Goal: Task Accomplishment & Management: Manage account settings

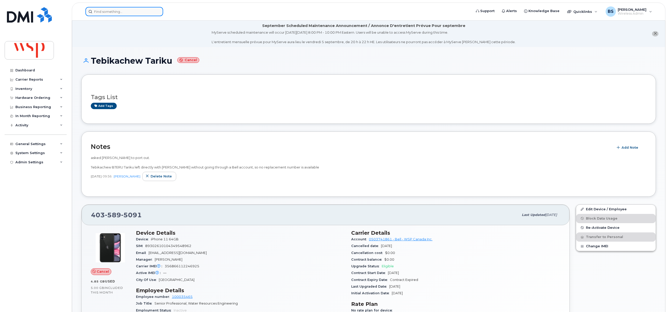
drag, startPoint x: 150, startPoint y: 8, endPoint x: 148, endPoint y: 11, distance: 3.6
click at [148, 11] on input at bounding box center [124, 11] width 78 height 9
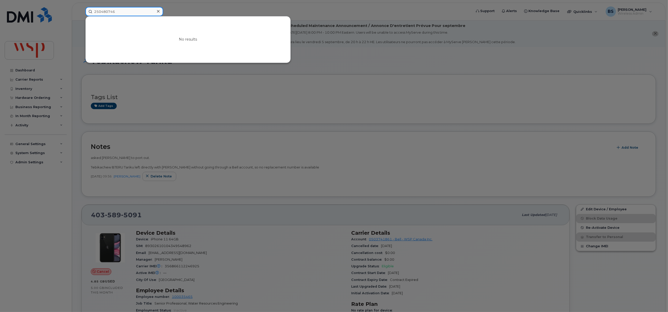
drag, startPoint x: 124, startPoint y: 12, endPoint x: 63, endPoint y: 12, distance: 60.8
click at [81, 12] on div "250480746 No results" at bounding box center [276, 11] width 391 height 9
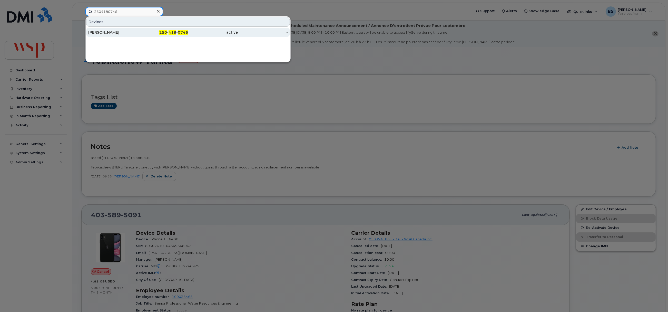
type input "2504180746"
click at [103, 32] on div "[PERSON_NAME]" at bounding box center [113, 32] width 50 height 5
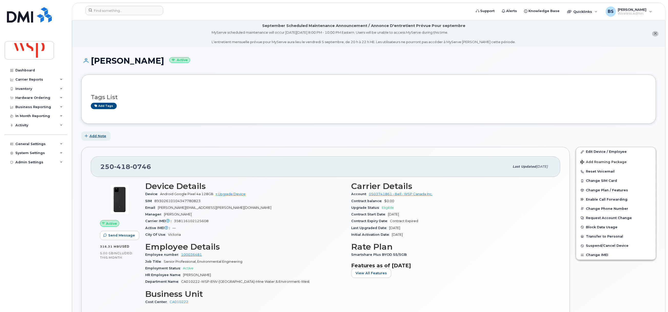
click at [97, 136] on span "Add Note" at bounding box center [98, 135] width 17 height 5
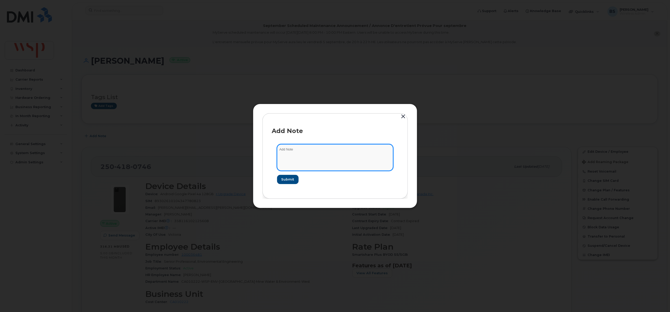
click at [308, 160] on textarea at bounding box center [335, 157] width 116 height 26
drag, startPoint x: 309, startPoint y: 154, endPoint x: 205, endPoint y: 135, distance: 105.8
click at [204, 135] on div "Add Note v Submit" at bounding box center [335, 156] width 670 height 312
paste textarea "[PERSON_NAME] will be on leave effective [DATE], till [DATE]. Please hold the a…"
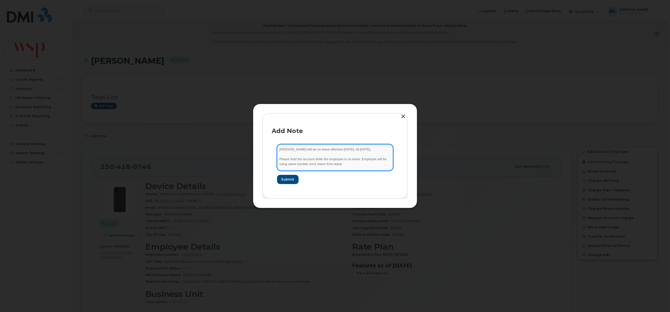
click at [300, 150] on textarea "Allison Weick will be on leave effective October 1, 2025, till August 31, 2026.…" at bounding box center [335, 157] width 116 height 26
type textarea "Allison Weick will be on leave effective October 1, 2025, till August 31, 2026.…"
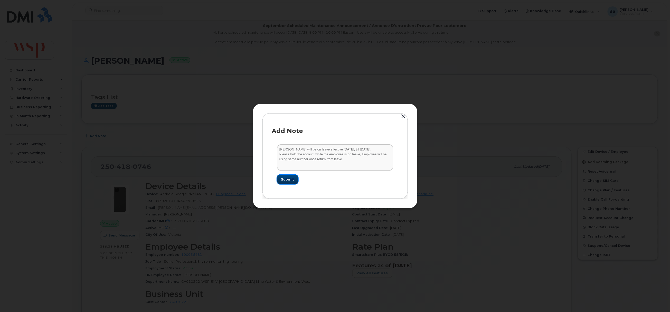
drag, startPoint x: 291, startPoint y: 179, endPoint x: 283, endPoint y: 170, distance: 12.5
click at [290, 179] on span "Submit" at bounding box center [287, 179] width 13 height 5
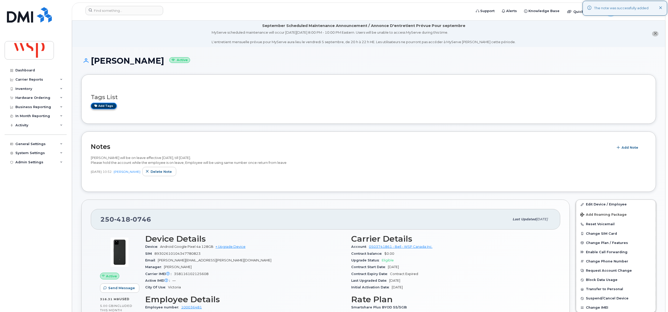
click at [109, 104] on link "Add tags" at bounding box center [104, 106] width 26 height 6
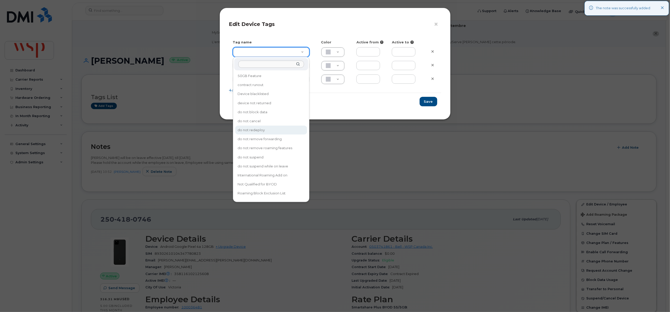
type input "do not redeploy"
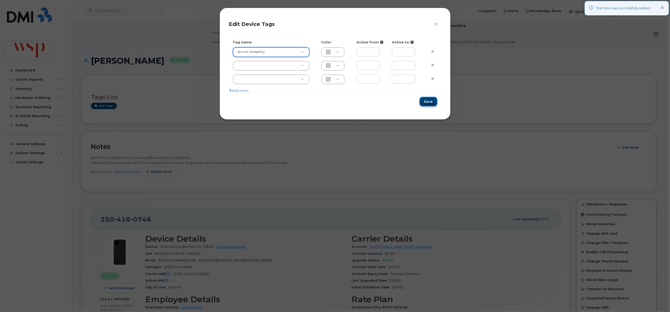
click at [430, 102] on button "Save" at bounding box center [428, 101] width 18 height 9
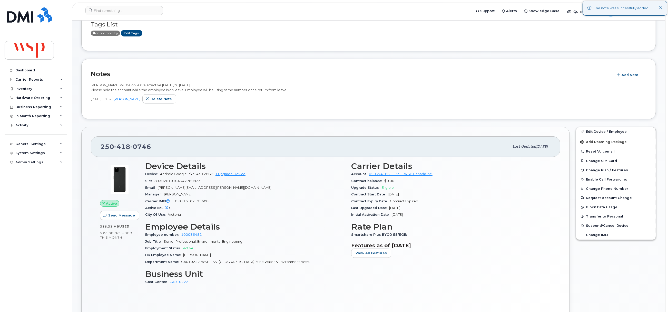
scroll to position [77, 0]
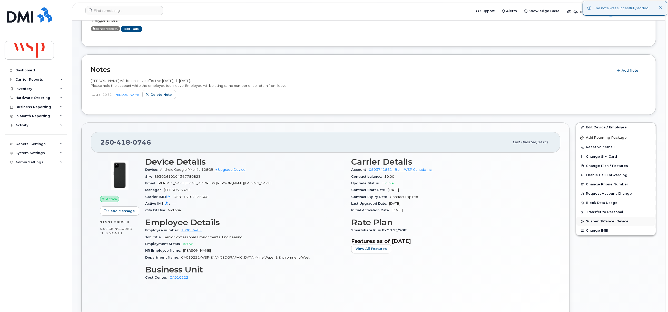
click at [593, 221] on span "Suspend/Cancel Device" at bounding box center [607, 221] width 43 height 4
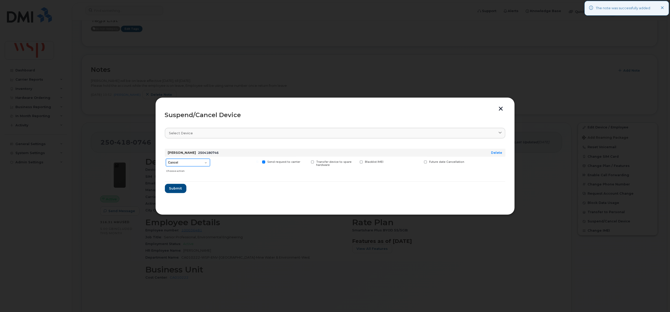
click at [184, 162] on select "Cancel Suspend - Extend Suspension Suspend - Reduced Rate Suspend - Full Rate S…" at bounding box center [188, 163] width 44 height 8
select select "[object Object]"
click at [166, 159] on select "Cancel Suspend - Extend Suspension Suspend - Reduced Rate Suspend - Full Rate S…" at bounding box center [188, 163] width 44 height 8
click at [433, 162] on span "Future suspend date" at bounding box center [444, 161] width 30 height 3
click at [420, 162] on input "Future suspend date" at bounding box center [419, 161] width 3 height 3
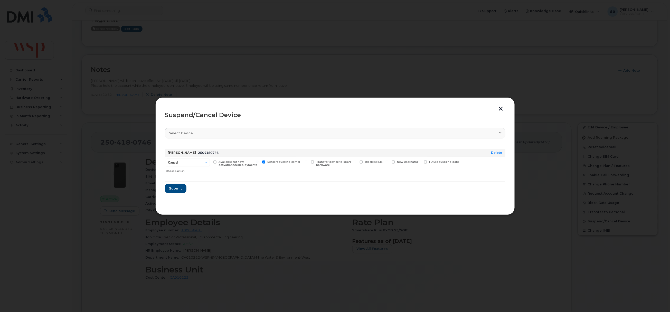
checkbox input "true"
click at [460, 170] on input "date" at bounding box center [445, 169] width 42 height 9
type input "2025-10-01"
click at [174, 188] on span "Submit" at bounding box center [175, 189] width 13 height 5
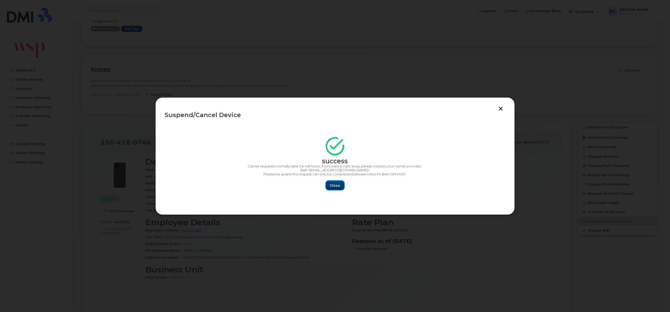
click at [332, 182] on button "Close" at bounding box center [335, 185] width 18 height 9
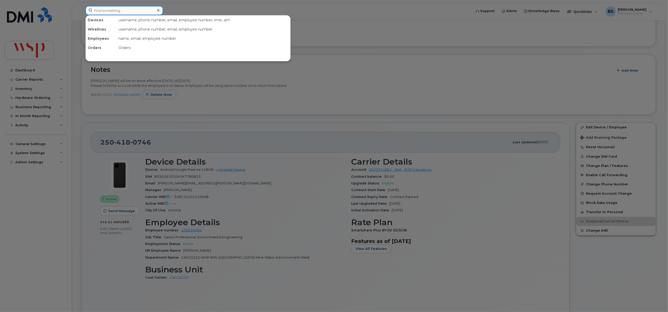
click at [120, 9] on input at bounding box center [124, 10] width 78 height 9
paste input "778) 846-9746"
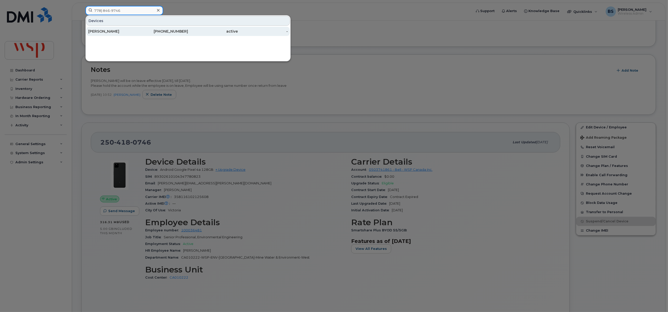
type input "778) 846-9746"
click at [97, 29] on div "Oussama Turk" at bounding box center [113, 31] width 50 height 5
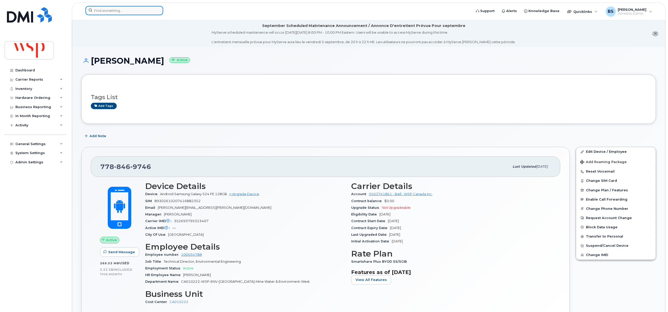
click at [113, 7] on input at bounding box center [124, 10] width 78 height 9
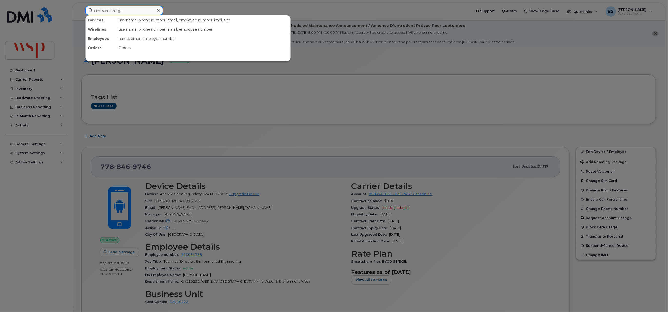
paste input "778) 846-9746"
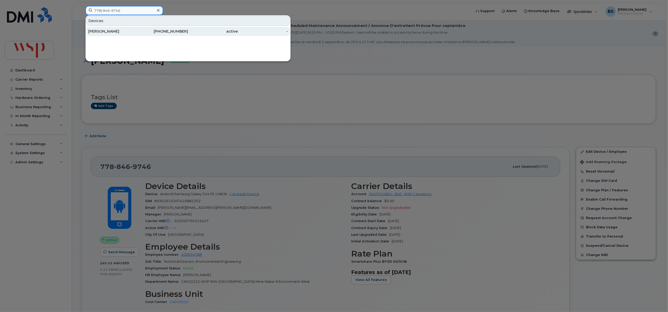
type input "778) 846-9746"
click at [105, 30] on div "[PERSON_NAME]" at bounding box center [113, 31] width 50 height 5
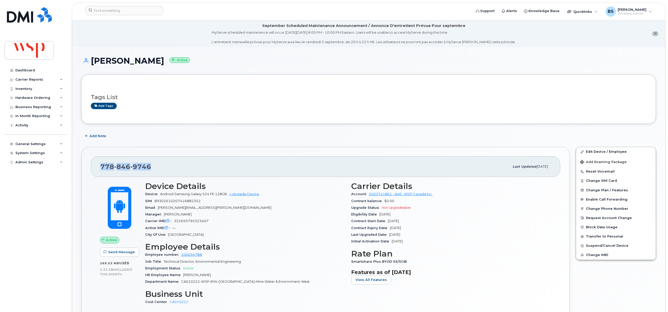
drag, startPoint x: 157, startPoint y: 169, endPoint x: 91, endPoint y: 171, distance: 66.5
click at [90, 169] on div "778 846 9746 Last updated Aug 29, 2025 Active Send Message 269.53 MB  used 5.33…" at bounding box center [325, 244] width 489 height 195
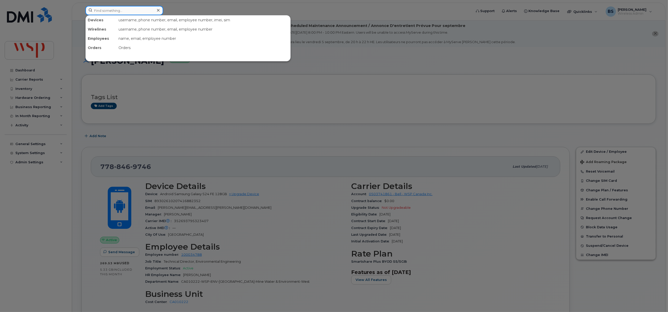
click at [124, 12] on input at bounding box center [124, 10] width 78 height 9
paste input "Zain Zahid"
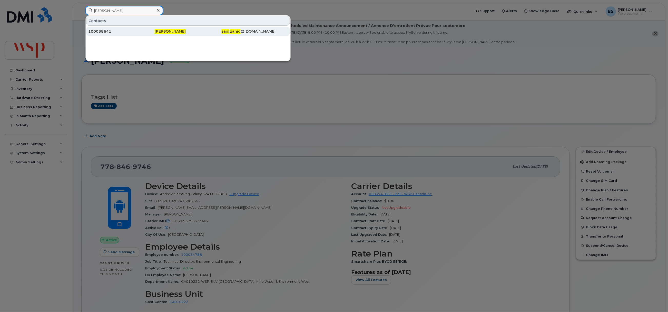
type input "Zain Zahid"
click at [103, 30] on div "100038641" at bounding box center [121, 31] width 66 height 5
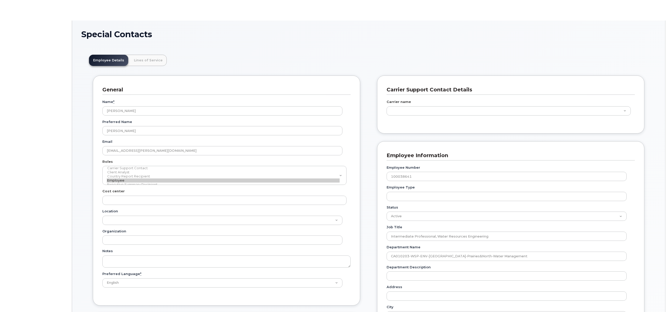
scroll to position [15, 0]
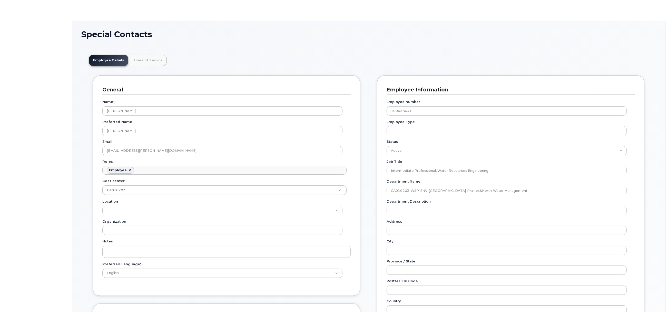
type input "5770010"
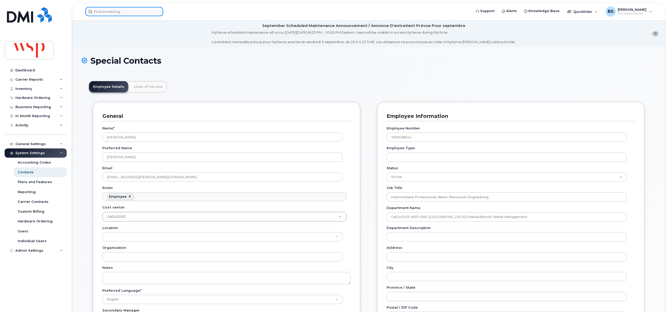
drag, startPoint x: 128, startPoint y: 10, endPoint x: 130, endPoint y: 14, distance: 4.5
click at [128, 10] on input at bounding box center [124, 11] width 78 height 9
paste input "905 730-3972"
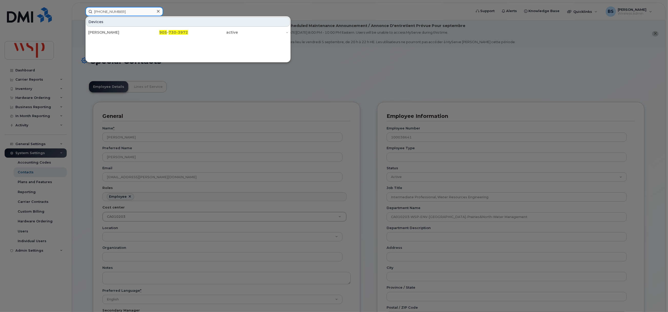
type input "905 730-3972"
click at [102, 30] on div "[PERSON_NAME]" at bounding box center [113, 32] width 50 height 5
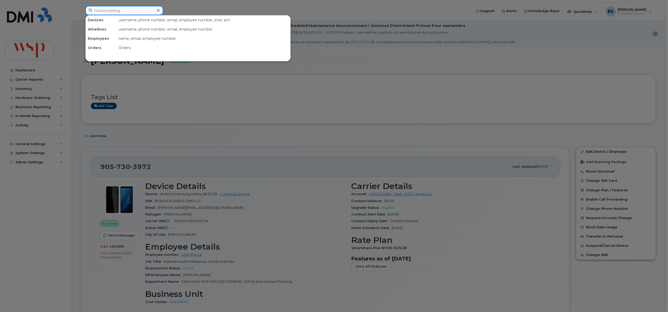
click at [128, 11] on input at bounding box center [124, 10] width 78 height 9
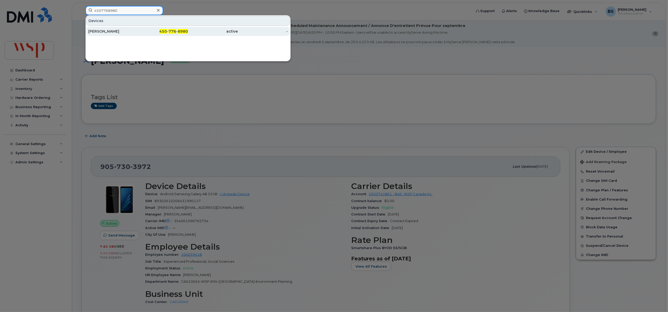
type input "4507768980"
click at [110, 30] on div "[PERSON_NAME]" at bounding box center [113, 31] width 50 height 5
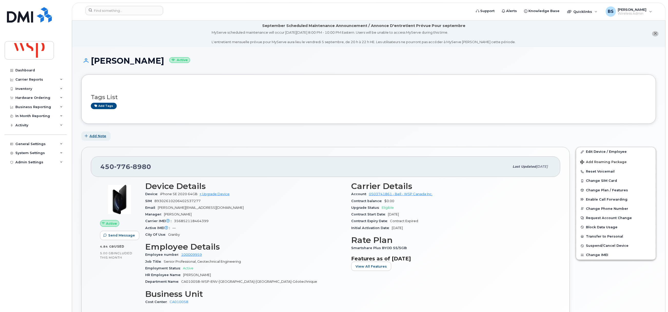
click at [100, 134] on span "Add Note" at bounding box center [98, 135] width 17 height 5
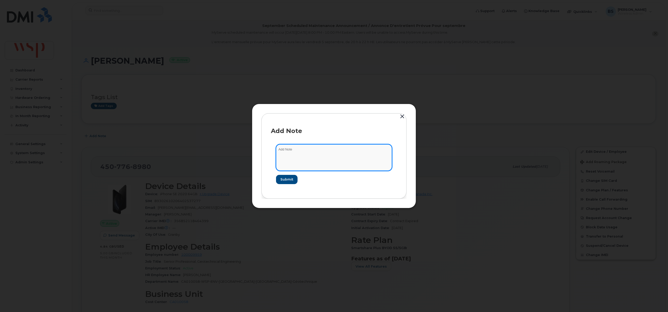
drag, startPoint x: 305, startPoint y: 156, endPoint x: 300, endPoint y: 154, distance: 5.2
click at [305, 155] on textarea at bounding box center [334, 157] width 116 height 26
paste textarea "[PERSON_NAME] is on leave effective [DATE], till [DATE]. Please hold the accoun…"
click at [295, 151] on textarea "[PERSON_NAME] is on leave effective [DATE], till [DATE]. Please hold the accoun…" at bounding box center [334, 157] width 116 height 26
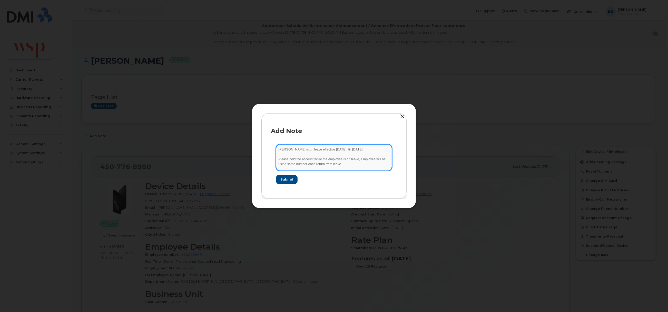
click at [295, 155] on textarea "[PERSON_NAME] is on leave effective [DATE], till [DATE]. Please hold the accoun…" at bounding box center [334, 157] width 116 height 26
type textarea "[PERSON_NAME] is on leave effective [DATE], till [DATE]. Please hold the accoun…"
click at [285, 177] on span "Submit" at bounding box center [286, 179] width 13 height 5
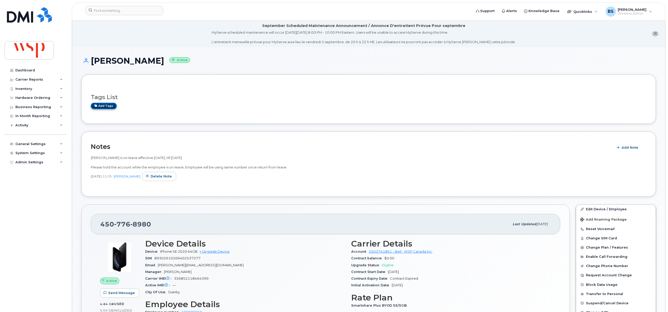
click at [107, 105] on link "Add tags" at bounding box center [104, 106] width 26 height 6
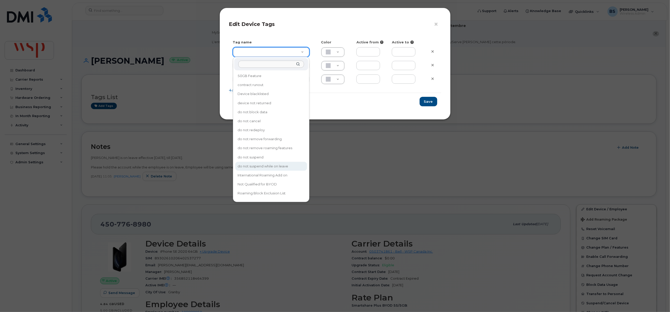
type input "do not suspend while on leave"
type input "F8C6C8"
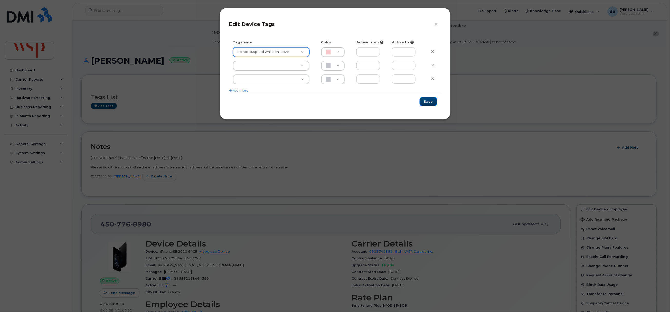
drag, startPoint x: 426, startPoint y: 100, endPoint x: 376, endPoint y: 111, distance: 51.2
click at [426, 99] on button "Save" at bounding box center [428, 101] width 18 height 9
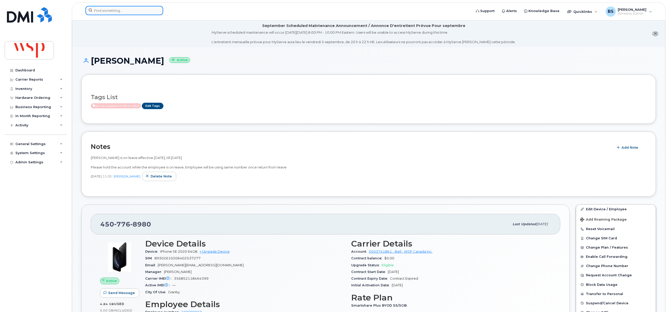
click at [113, 12] on input at bounding box center [124, 10] width 78 height 9
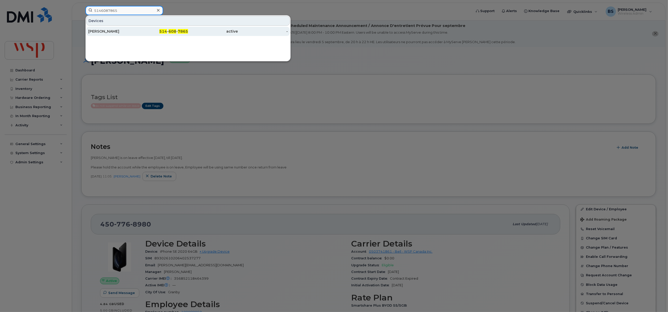
type input "5146087865"
click at [103, 30] on div "[PERSON_NAME]" at bounding box center [113, 31] width 50 height 5
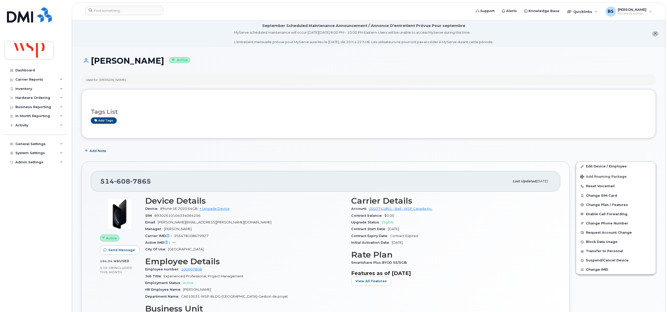
click at [301, 117] on div "Add tags" at bounding box center [367, 120] width 552 height 6
click at [127, 13] on input at bounding box center [124, 10] width 78 height 9
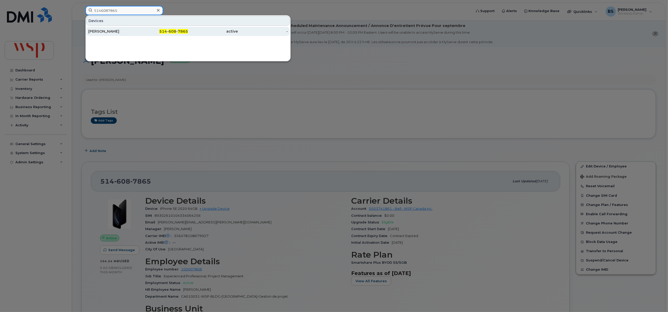
type input "5146087865"
drag, startPoint x: 109, startPoint y: 30, endPoint x: 124, endPoint y: 41, distance: 18.6
click at [109, 30] on div "[PERSON_NAME]" at bounding box center [113, 31] width 50 height 5
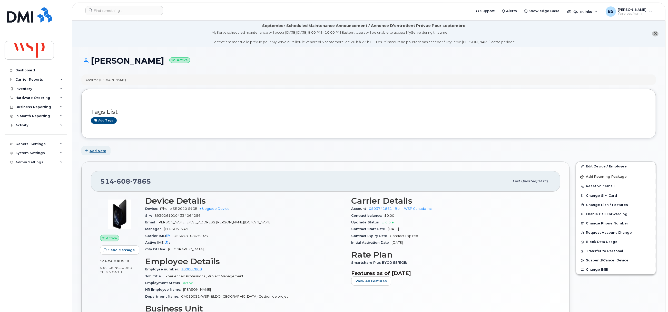
click at [102, 150] on span "Add Note" at bounding box center [98, 150] width 17 height 5
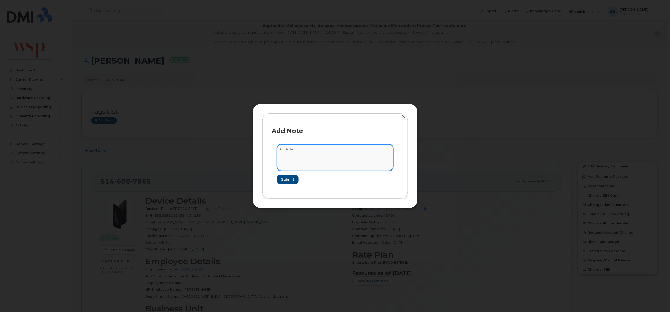
click at [311, 157] on textarea at bounding box center [335, 157] width 116 height 26
paste textarea "Would you please cancel Jessica’s mobile line for the duration of her maternity…"
drag, startPoint x: 296, startPoint y: 150, endPoint x: 250, endPoint y: 146, distance: 45.9
click at [251, 146] on div "Add Note Would you please cancel Jessica’s mobile line for the duration of her …" at bounding box center [335, 156] width 670 height 312
click at [377, 155] on textarea "please suspend Jessica’s mobile line for the duration of her maternity leave, w…" at bounding box center [335, 157] width 116 height 26
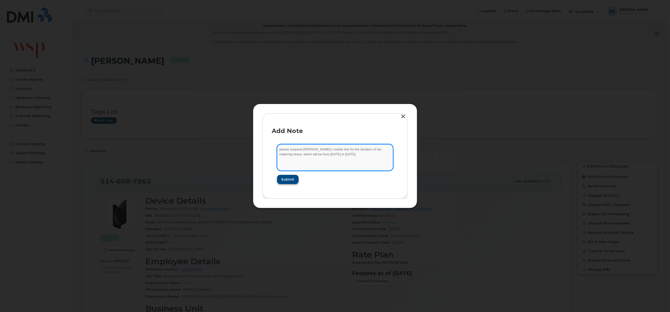
type textarea "please suspend [PERSON_NAME]’s mobile line for the duration of her maternity le…"
click at [292, 178] on span "Submit" at bounding box center [287, 179] width 13 height 5
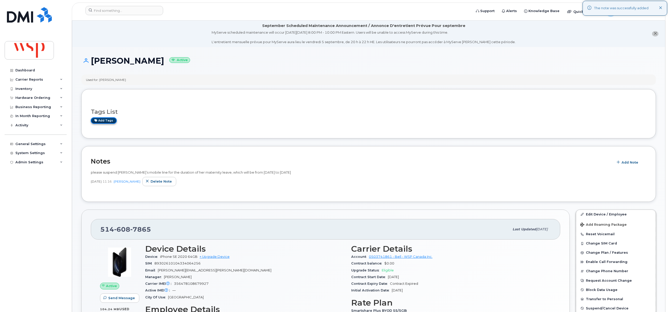
click at [106, 118] on link "Add tags" at bounding box center [104, 120] width 26 height 6
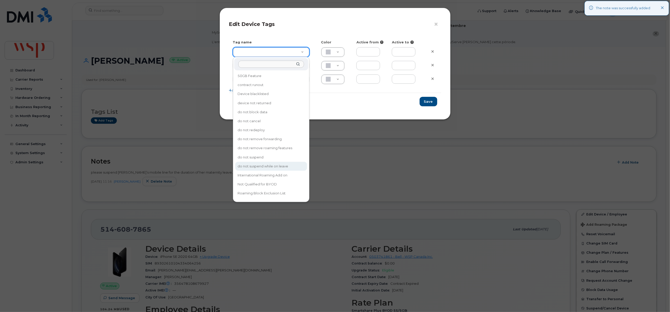
drag, startPoint x: 279, startPoint y: 161, endPoint x: 411, endPoint y: 111, distance: 140.2
type input "do not suspend while on leave"
type input "F8C6C8"
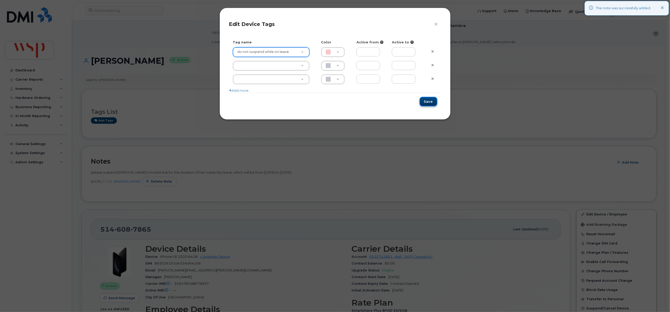
click at [428, 100] on button "Save" at bounding box center [428, 101] width 18 height 9
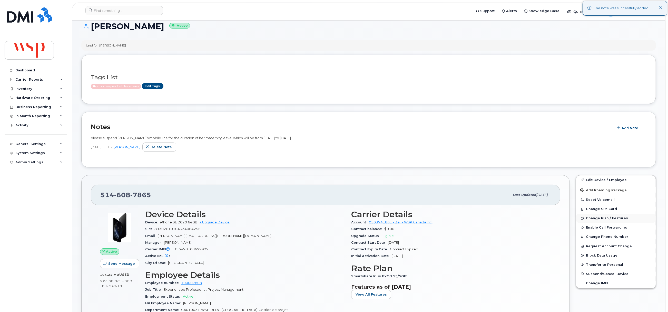
scroll to position [77, 0]
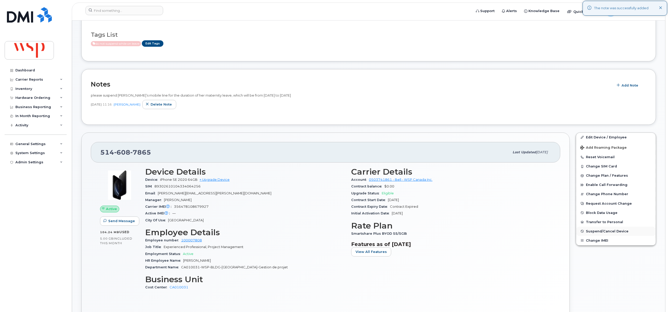
click at [594, 230] on span "Suspend/Cancel Device" at bounding box center [607, 231] width 43 height 4
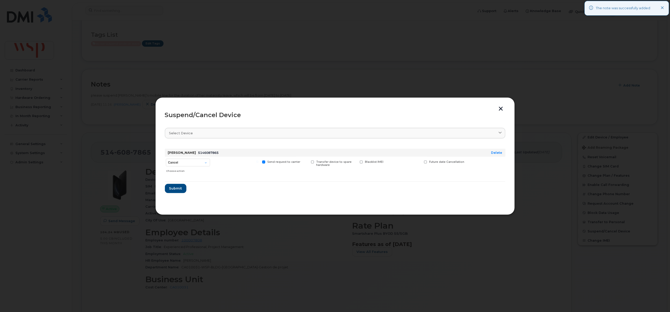
click at [343, 188] on form "Jessica Carmosino 5146087865 Delete Cancel Suspend - Extend Suspension Suspend …" at bounding box center [335, 168] width 340 height 49
click at [188, 161] on select "Cancel Suspend - Extend Suspension Suspend - Reduced Rate Suspend - Full Rate S…" at bounding box center [188, 163] width 44 height 8
select select "[object Object]"
click at [166, 159] on select "Cancel Suspend - Extend Suspension Suspend - Reduced Rate Suspend - Full Rate S…" at bounding box center [188, 163] width 44 height 8
click at [433, 162] on span "Future suspend date" at bounding box center [444, 161] width 30 height 3
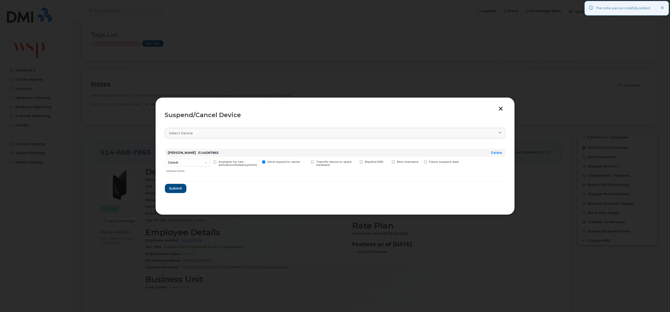
click at [420, 162] on input "Future suspend date" at bounding box center [419, 161] width 3 height 3
checkbox input "true"
click at [460, 169] on input "date" at bounding box center [445, 169] width 42 height 9
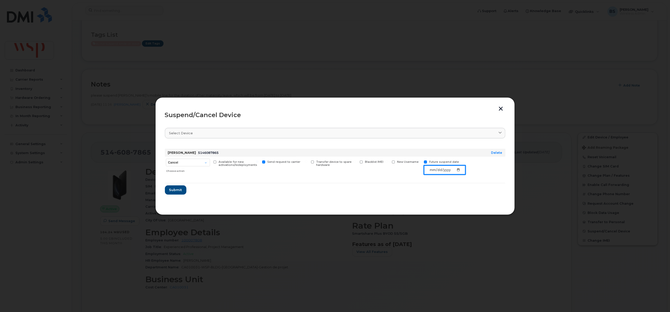
type input "2025-10-18"
click at [178, 191] on span "Submit" at bounding box center [175, 189] width 13 height 5
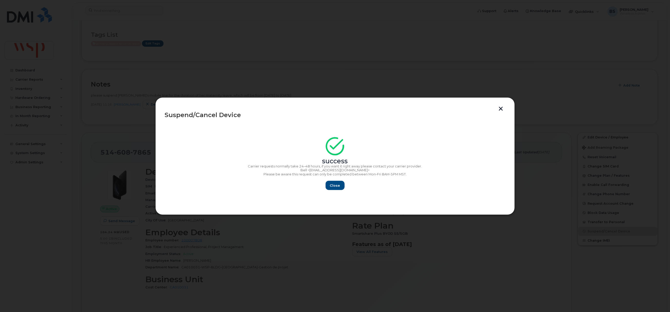
drag, startPoint x: 485, startPoint y: 128, endPoint x: 479, endPoint y: 126, distance: 5.9
click at [479, 126] on section "success Carrier requests normally take 24–48 hours, if you want it right away p…" at bounding box center [335, 164] width 340 height 82
click at [336, 185] on span "Close" at bounding box center [335, 185] width 10 height 5
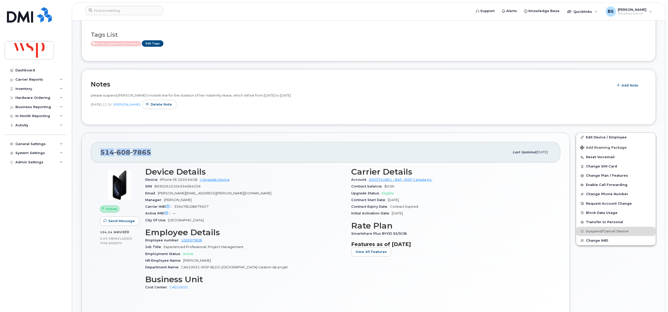
drag, startPoint x: 110, startPoint y: 154, endPoint x: 95, endPoint y: 152, distance: 15.2
click at [93, 157] on div "514 608 7865 Last updated May 06, 2025" at bounding box center [326, 152] width 470 height 21
copy span "514 608 7865"
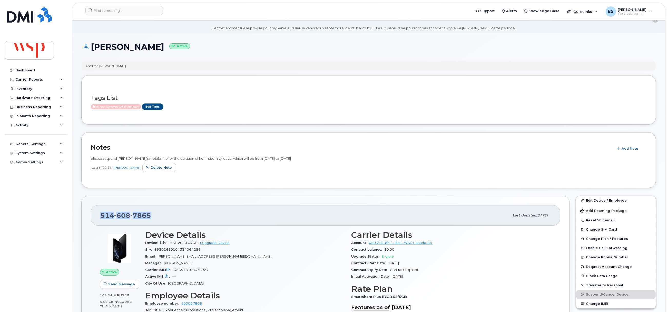
scroll to position [0, 0]
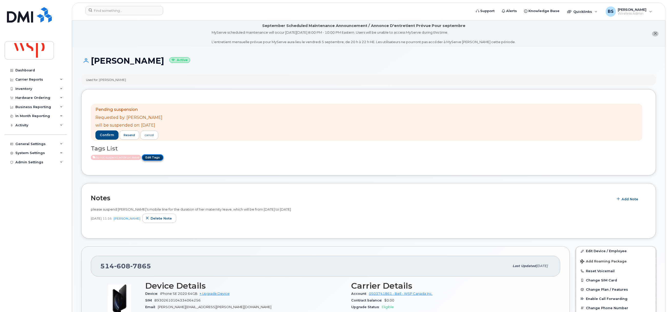
click at [159, 158] on link "Edit Tags" at bounding box center [153, 157] width 22 height 6
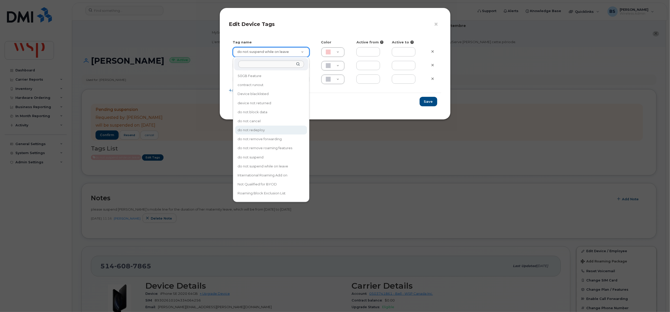
type input "do not redeploy"
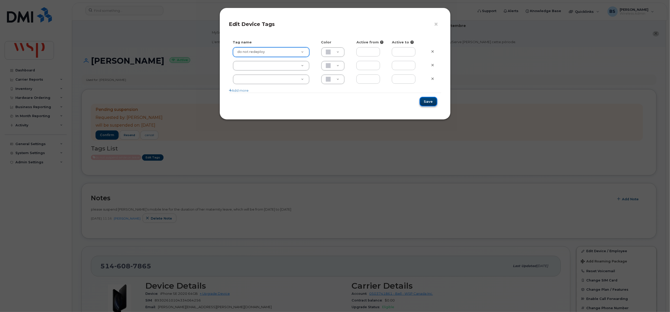
click at [422, 104] on button "Save" at bounding box center [428, 101] width 18 height 9
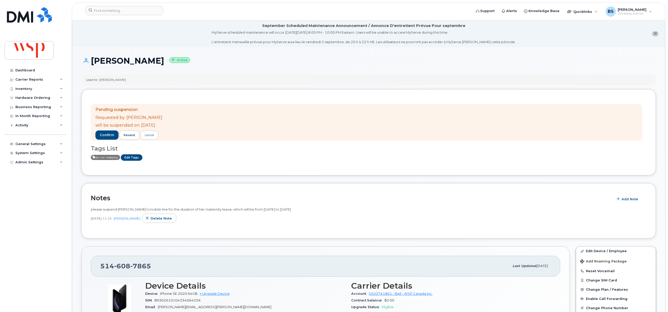
drag, startPoint x: 421, startPoint y: 104, endPoint x: 249, endPoint y: 163, distance: 181.9
click at [262, 166] on div "Pending suspension Requested by: Brian Scott will be suspended on: 2025-10-18 c…" at bounding box center [368, 132] width 575 height 86
click at [139, 11] on input at bounding box center [124, 10] width 78 height 9
paste input "[PERSON_NAME]"
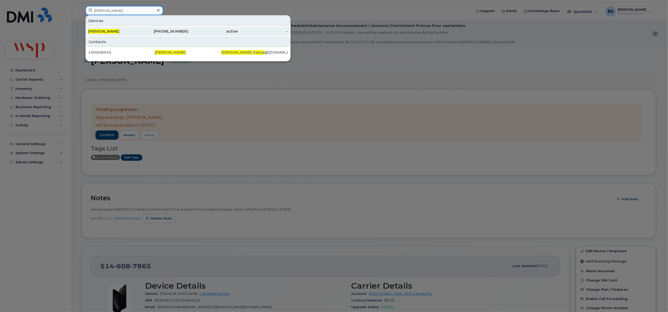
type input "Ketan Italiya"
drag, startPoint x: 99, startPoint y: 30, endPoint x: 181, endPoint y: 45, distance: 83.5
click at [99, 30] on span "KETAN ITALIYA" at bounding box center [103, 31] width 31 height 5
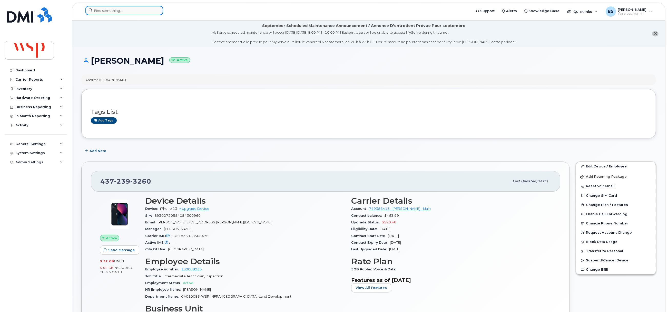
click at [155, 8] on div at bounding box center [124, 10] width 78 height 9
paste input "5142423218"
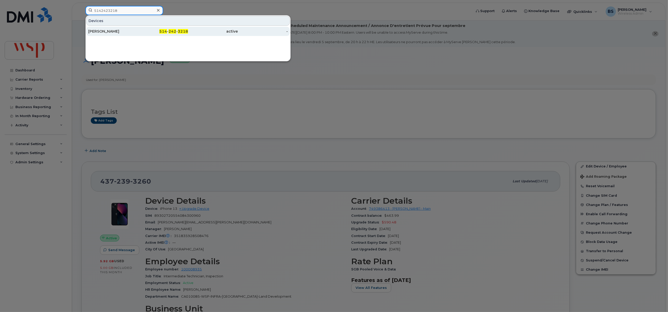
type input "5142423218"
drag, startPoint x: 99, startPoint y: 31, endPoint x: 112, endPoint y: 26, distance: 13.8
click at [99, 31] on div "[PERSON_NAME]" at bounding box center [113, 31] width 50 height 5
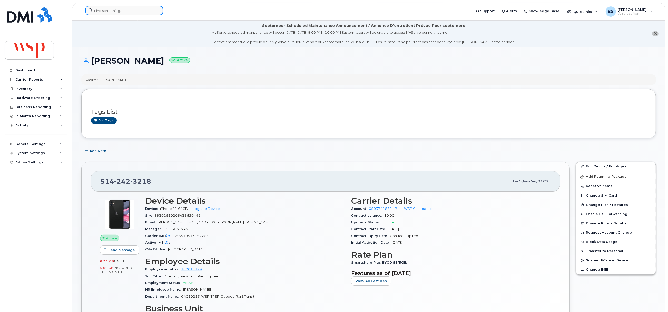
drag, startPoint x: 143, startPoint y: 6, endPoint x: 140, endPoint y: 10, distance: 4.3
click at [142, 6] on input at bounding box center [124, 10] width 78 height 9
paste input "5192120719"
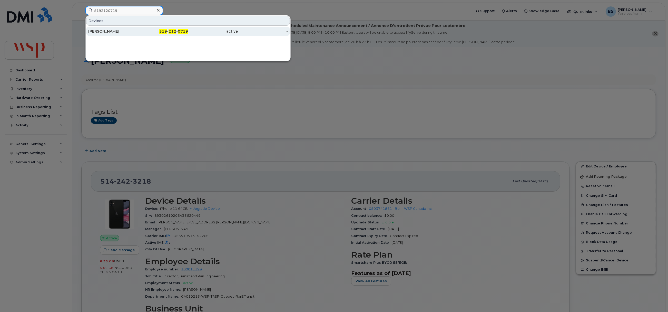
type input "5192120719"
click at [106, 31] on div "Juan Bohorquez" at bounding box center [113, 31] width 50 height 5
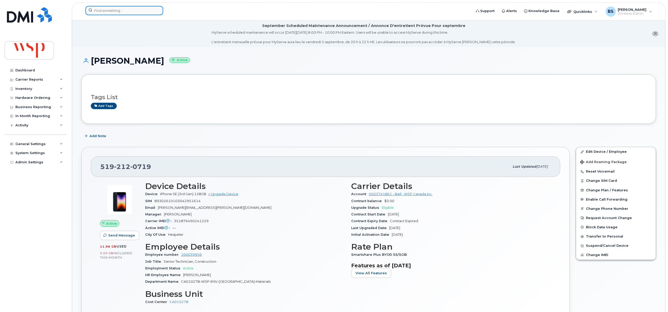
click at [113, 7] on input at bounding box center [124, 10] width 78 height 9
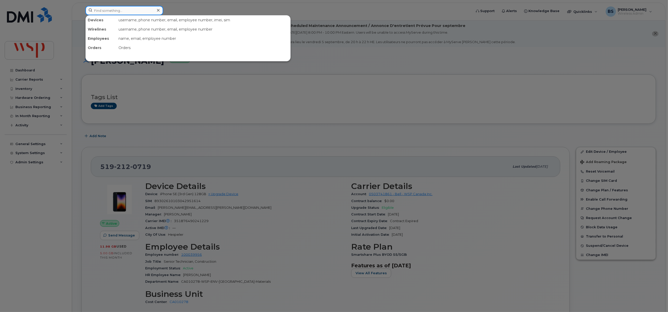
paste input "2506813371"
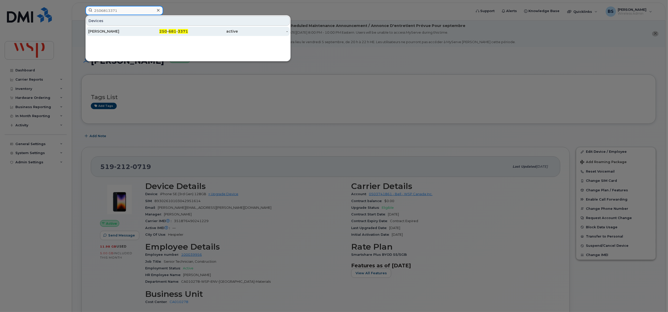
type input "2506813371"
click at [99, 31] on div "[PERSON_NAME]" at bounding box center [113, 31] width 50 height 5
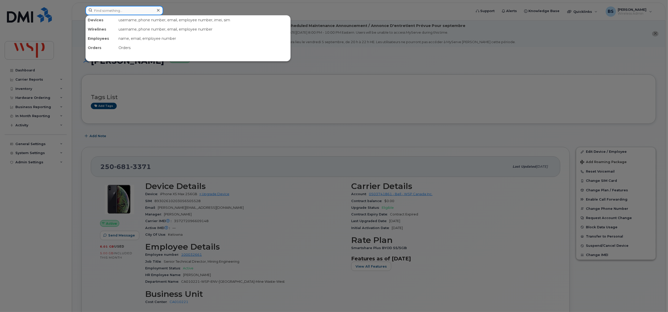
click at [117, 13] on input at bounding box center [124, 10] width 78 height 9
paste input "4169530615"
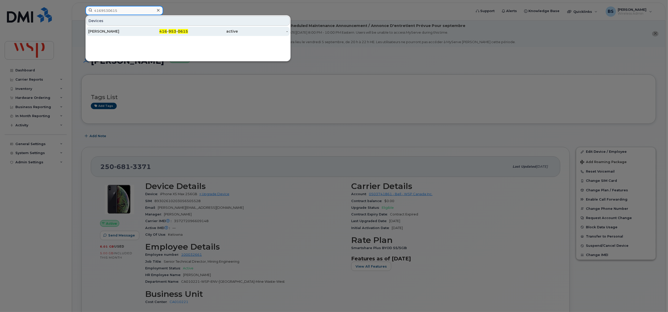
type input "4169530615"
drag, startPoint x: 96, startPoint y: 31, endPoint x: 125, endPoint y: 36, distance: 29.4
click at [96, 31] on div "JAIMEE VALLE" at bounding box center [113, 31] width 50 height 5
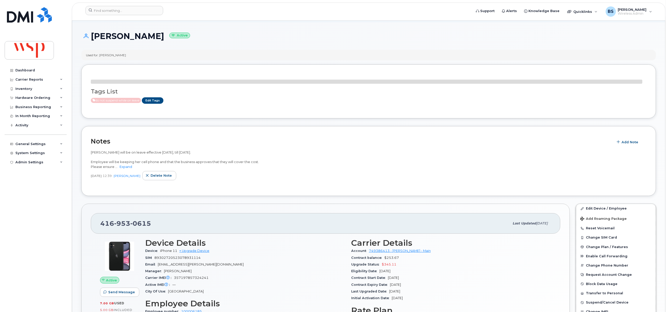
scroll to position [38, 0]
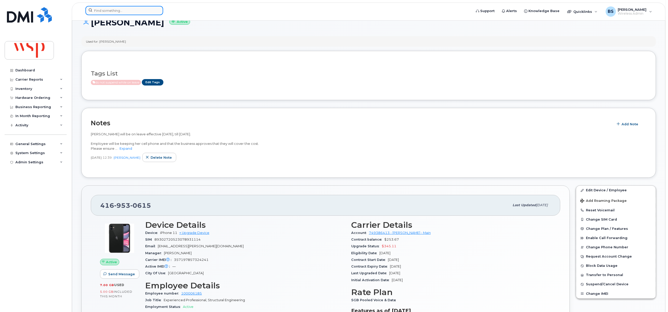
paste input "5142171512"
click at [128, 11] on input "5142171512" at bounding box center [124, 10] width 78 height 9
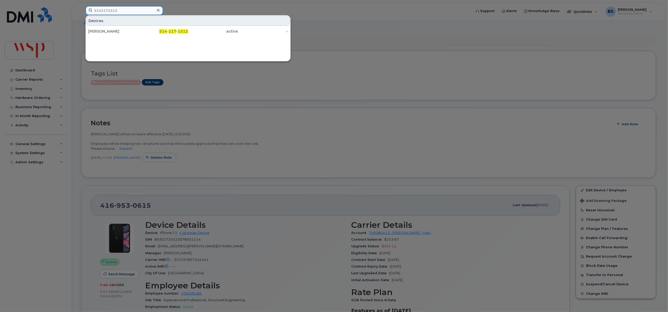
type input "5142171512"
click at [101, 32] on div "Mathieu Villeneuve" at bounding box center [113, 31] width 50 height 5
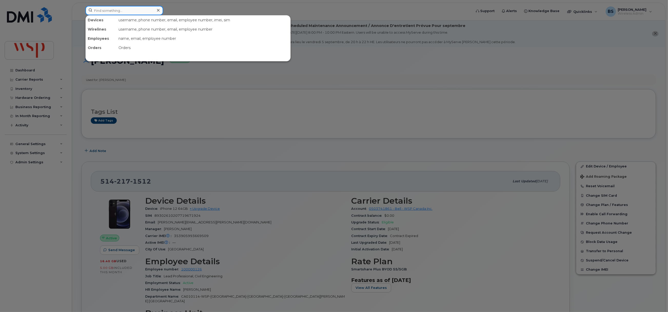
click at [130, 14] on input at bounding box center [124, 10] width 78 height 9
paste input "6133715192"
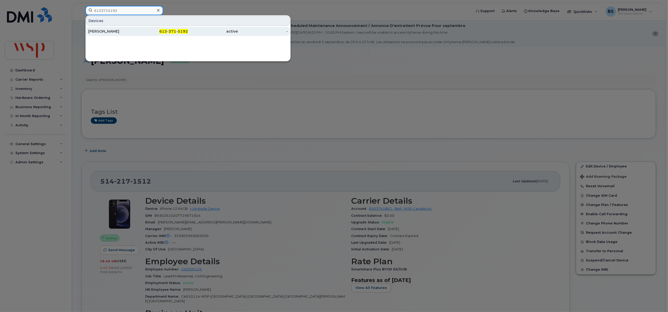
type input "6133715192"
click at [97, 30] on div "DAVID GROULX" at bounding box center [113, 31] width 50 height 5
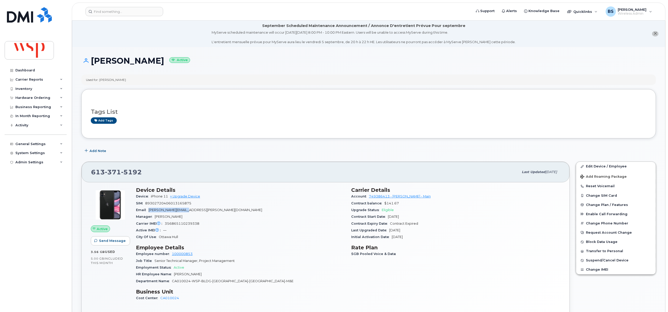
drag, startPoint x: 198, startPoint y: 210, endPoint x: 145, endPoint y: 207, distance: 52.9
click at [148, 211] on div "Email David.Groulx@wsp.com" at bounding box center [240, 210] width 209 height 7
copy span "David.Groulx@wsp.com"
click at [143, 20] on div "Support Alerts Knowledge Base Quicklinks Suspend / Cancel Device Change SIM Car…" at bounding box center [369, 12] width 594 height 18
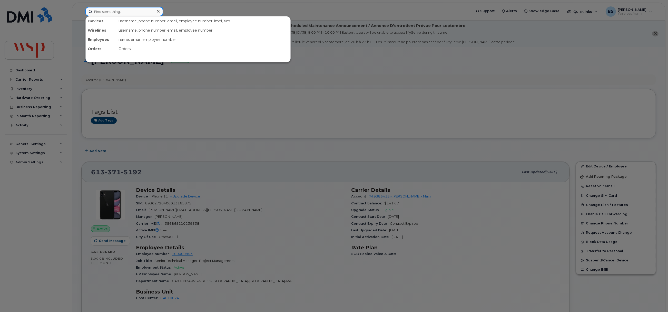
click at [142, 13] on input at bounding box center [124, 11] width 78 height 9
paste input "4036043883"
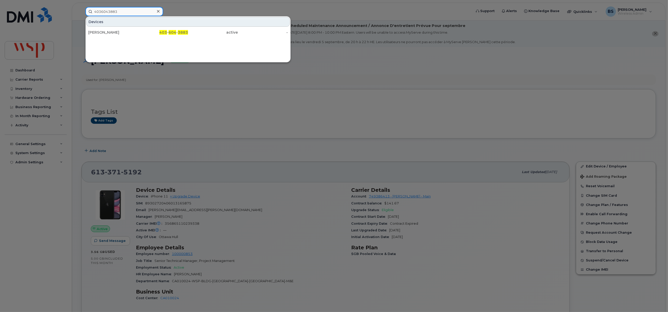
type input "4036043883"
click at [106, 30] on div "Gregory Jones" at bounding box center [113, 32] width 50 height 5
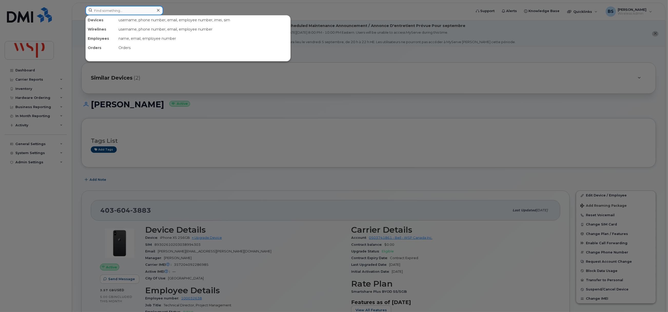
click at [149, 11] on input at bounding box center [124, 10] width 78 height 9
paste input "2506862209"
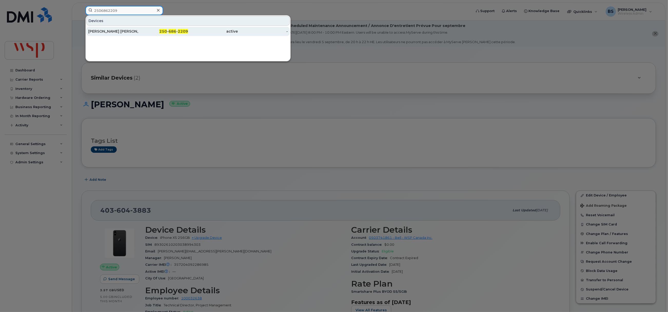
type input "2506862209"
click at [103, 30] on div "[PERSON_NAME] [PERSON_NAME]" at bounding box center [113, 31] width 50 height 5
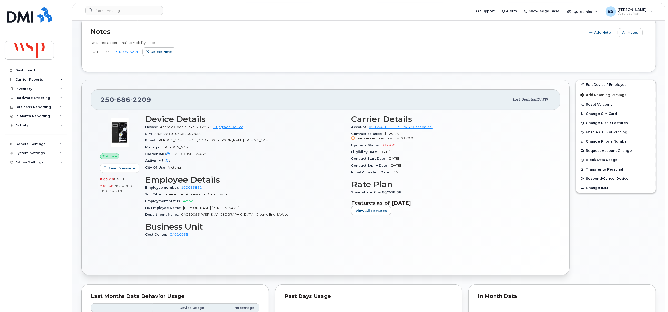
scroll to position [115, 0]
drag, startPoint x: 386, startPoint y: 153, endPoint x: 342, endPoint y: 151, distance: 44.2
click at [348, 148] on div "Carrier Details Account 0503741861 - Bell - WSP Canada Inc. Contract balance $1…" at bounding box center [451, 178] width 206 height 134
copy section "Upgrade Status $129.95 Eligibility Date Dec 28, 2025"
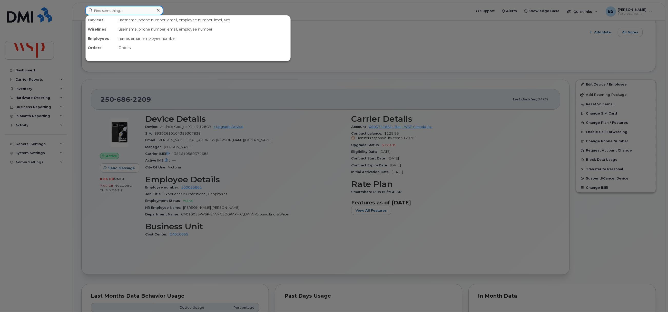
click at [125, 11] on input at bounding box center [124, 10] width 78 height 9
paste input "5142442766"
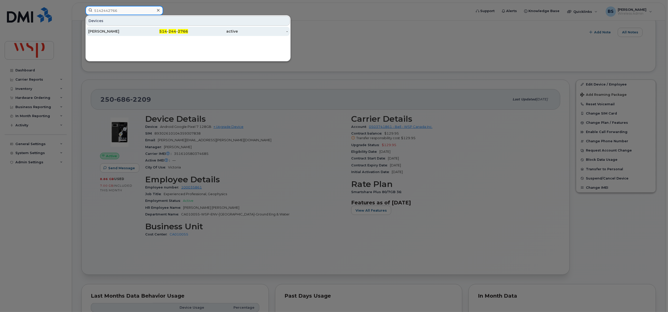
type input "5142442766"
click at [106, 30] on div "[PERSON_NAME]" at bounding box center [113, 31] width 50 height 5
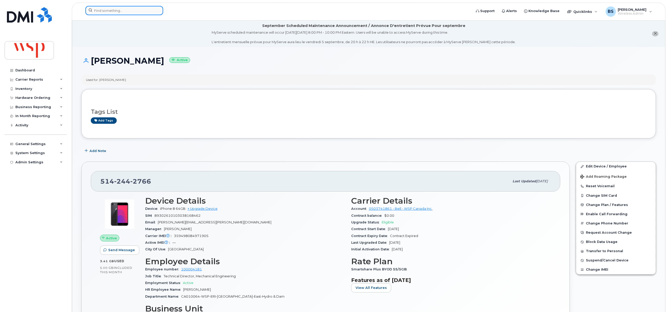
click at [141, 7] on input at bounding box center [124, 10] width 78 height 9
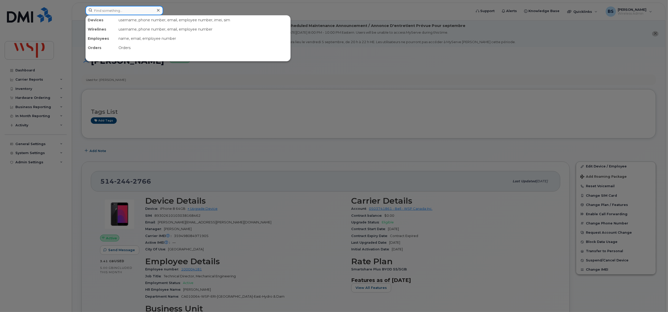
paste input "[PERSON_NAME]"
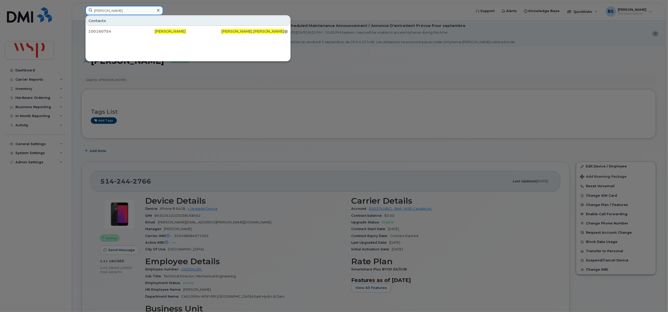
drag, startPoint x: 127, startPoint y: 10, endPoint x: 76, endPoint y: 11, distance: 50.3
click at [81, 11] on div "Lee Thomas Contacts 100160754 Lee Thomas Lee . Thomas @wsp.com" at bounding box center [276, 11] width 391 height 11
paste input "8194313545"
type input "8194313545"
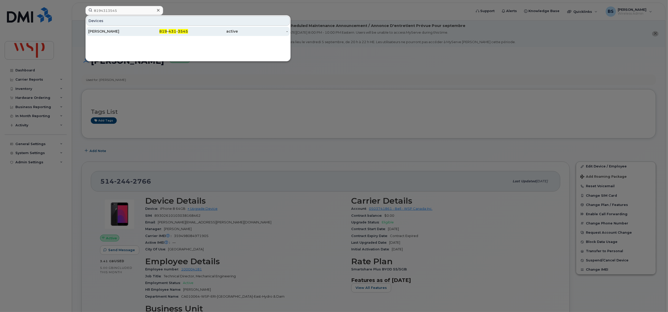
click at [102, 30] on div "[PERSON_NAME]" at bounding box center [113, 31] width 50 height 5
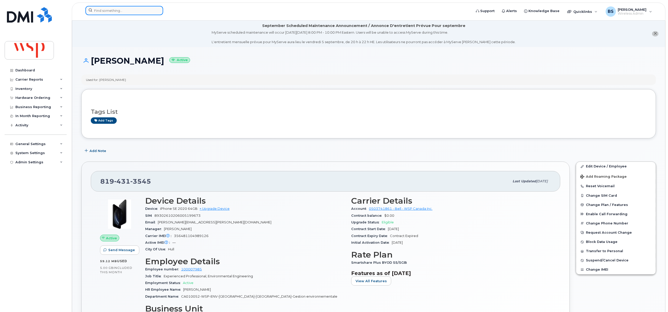
click at [139, 8] on input at bounding box center [124, 10] width 78 height 9
paste input "5142442766"
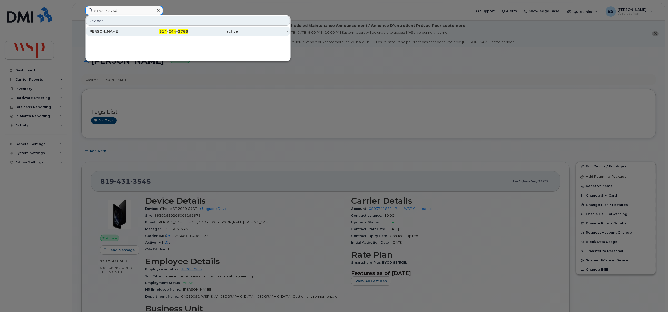
type input "5142442766"
click at [99, 29] on div "[PERSON_NAME]" at bounding box center [113, 31] width 50 height 5
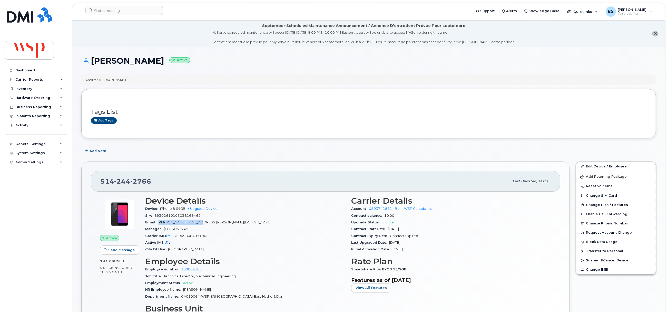
drag, startPoint x: 195, startPoint y: 222, endPoint x: 161, endPoint y: 219, distance: 34.3
click at [157, 223] on div "Email bernard.munger@wsp.com" at bounding box center [245, 222] width 200 height 7
copy span "bernard.munger@wsp.com"
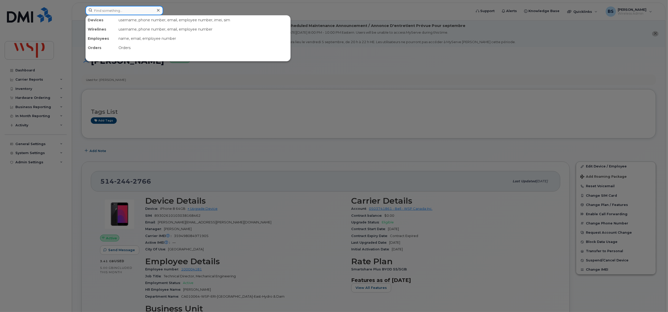
paste input "5142442766"
click at [114, 11] on input at bounding box center [124, 10] width 78 height 9
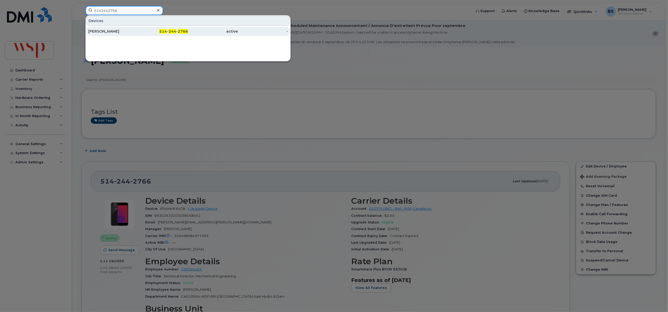
type input "5142442766"
drag, startPoint x: 98, startPoint y: 30, endPoint x: 191, endPoint y: 63, distance: 98.2
click at [98, 30] on div "Bernard Munger" at bounding box center [113, 31] width 50 height 5
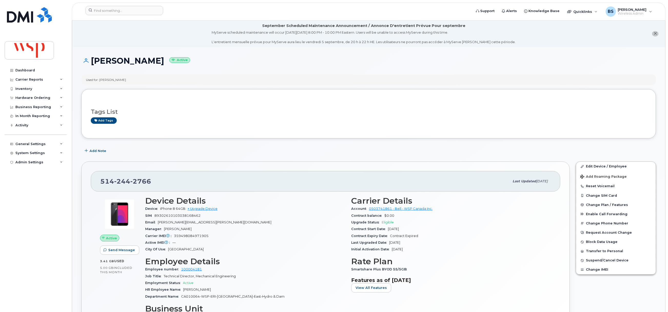
click at [124, 3] on header "Support Alerts Knowledge Base Quicklinks Suspend / Cancel Device Change SIM Car…" at bounding box center [369, 12] width 594 height 18
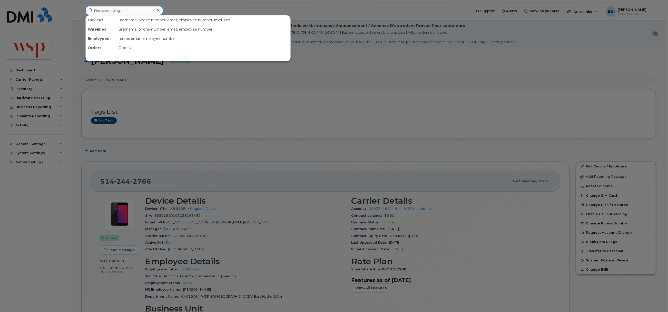
click at [121, 13] on input at bounding box center [124, 10] width 78 height 9
paste input "8193715567"
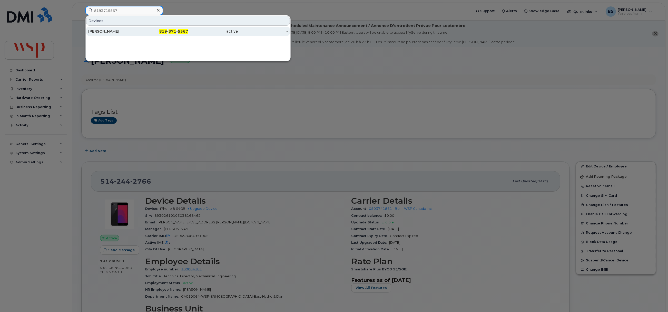
type input "8193715567"
drag, startPoint x: 98, startPoint y: 30, endPoint x: 181, endPoint y: 64, distance: 90.4
click at [98, 30] on div "[PERSON_NAME]" at bounding box center [113, 31] width 50 height 5
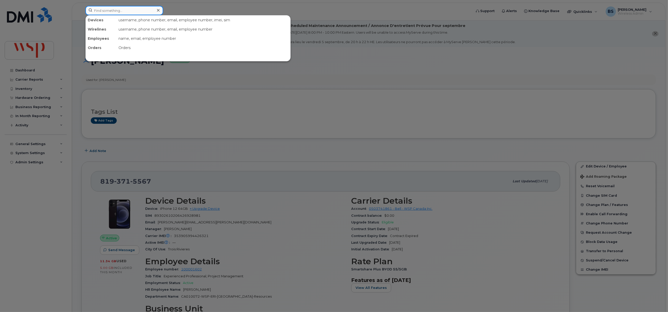
click at [117, 10] on input at bounding box center [124, 10] width 78 height 9
paste input "5197917329"
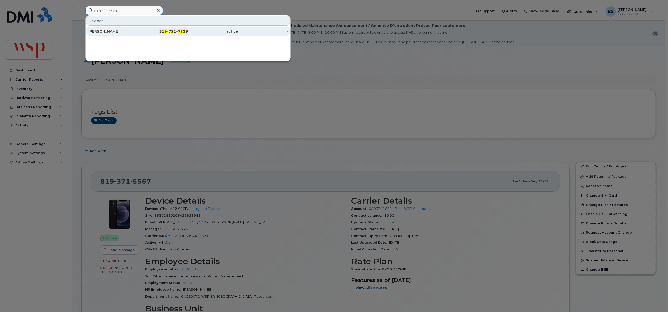
type input "5197917329"
drag, startPoint x: 108, startPoint y: 30, endPoint x: 168, endPoint y: 43, distance: 61.6
click at [108, 30] on div "Craig Sterling Windsor" at bounding box center [113, 31] width 50 height 5
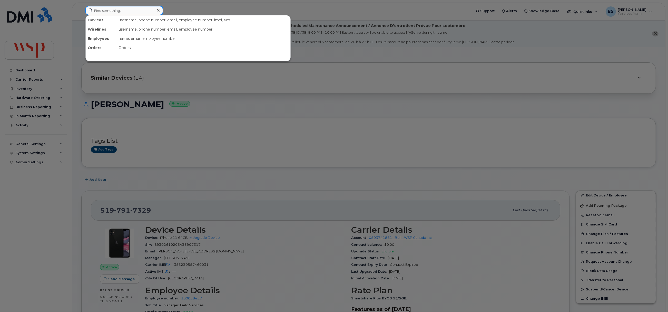
click at [148, 11] on input at bounding box center [124, 10] width 78 height 9
paste input "Venkat Ganapathy"
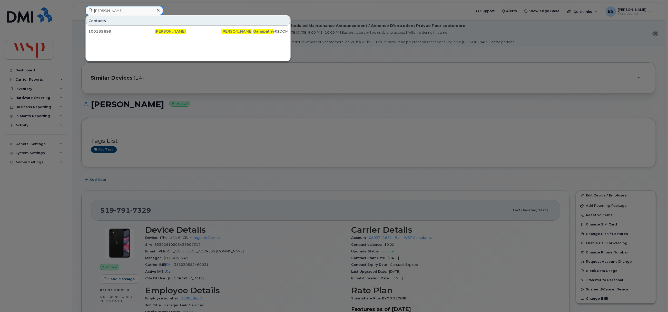
drag, startPoint x: 131, startPoint y: 11, endPoint x: 34, endPoint y: 14, distance: 96.8
click at [81, 11] on div "Venkat Ganapathy Contacts 100139699 Venkat Ganapathy Venkat . Ganapathy @wsp.com" at bounding box center [276, 11] width 391 height 11
paste input "6133552916"
type input "6133552916"
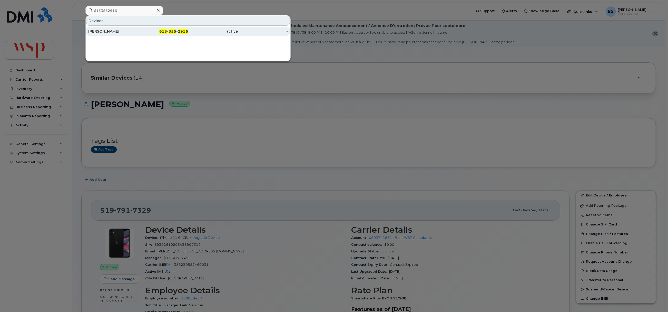
click at [96, 30] on div "[PERSON_NAME]" at bounding box center [113, 31] width 50 height 5
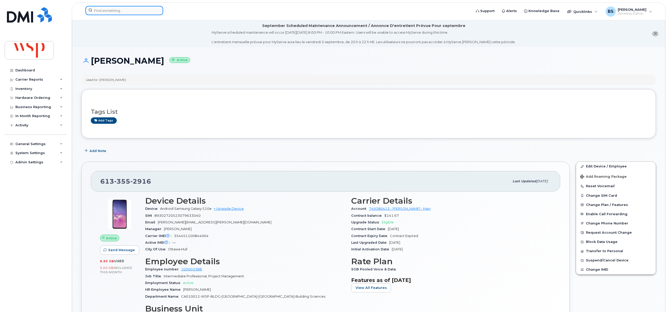
click at [148, 10] on input at bounding box center [124, 10] width 78 height 9
paste input "7802372104"
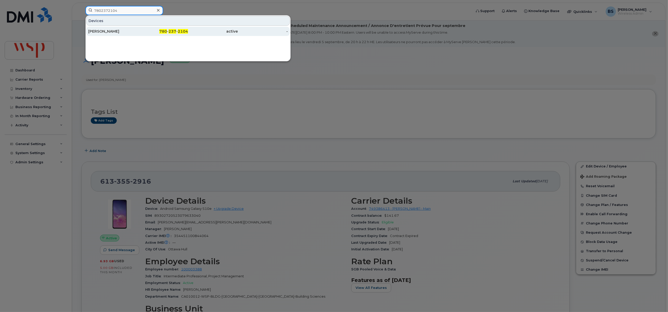
type input "7802372104"
drag, startPoint x: 106, startPoint y: 30, endPoint x: 112, endPoint y: 33, distance: 6.2
click at [106, 30] on div "[PERSON_NAME]" at bounding box center [113, 31] width 50 height 5
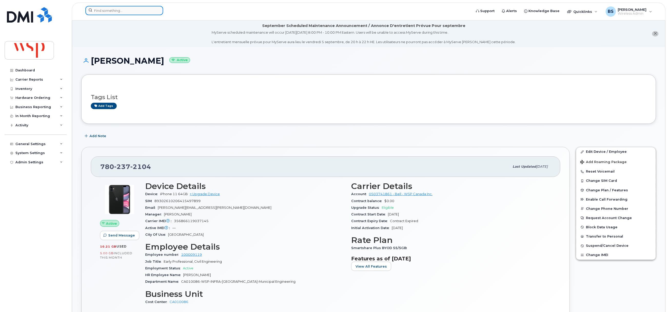
click at [116, 7] on input at bounding box center [124, 10] width 78 height 9
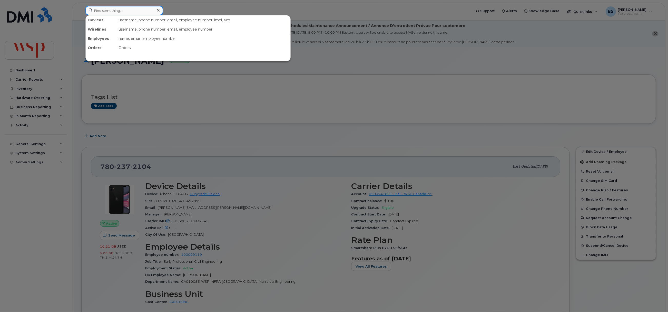
paste input "2503008832"
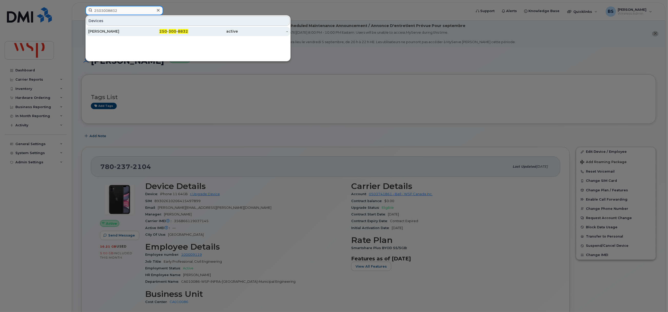
type input "2503008832"
click at [102, 29] on div "Phil Kwasnicia" at bounding box center [113, 31] width 50 height 5
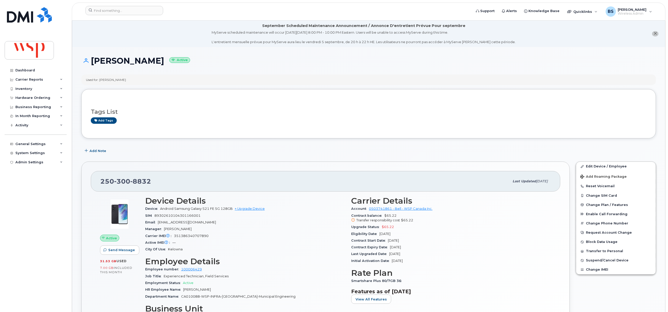
drag, startPoint x: 407, startPoint y: 235, endPoint x: 350, endPoint y: 230, distance: 56.9
click at [350, 230] on div "Carrier Details Account 0503741861 - Bell - WSP Canada Inc. Contract balance $6…" at bounding box center [451, 260] width 206 height 134
copy section "Upgrade Status $65.22 Eligibility Date [DATE]"
paste input "[PERSON_NAME]"
click at [113, 10] on input at bounding box center [124, 10] width 78 height 9
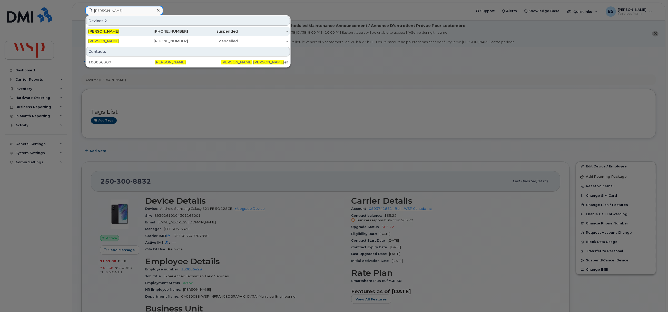
type input "[PERSON_NAME]"
click at [104, 31] on span "[PERSON_NAME]" at bounding box center [103, 31] width 31 height 5
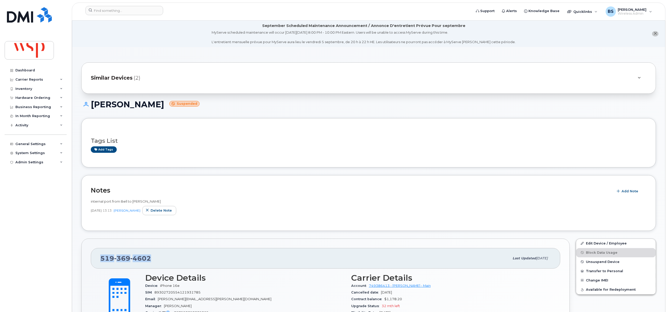
drag, startPoint x: 153, startPoint y: 261, endPoint x: 98, endPoint y: 261, distance: 54.7
click at [97, 262] on div "[PHONE_NUMBER] Last updated [DATE]" at bounding box center [326, 258] width 470 height 21
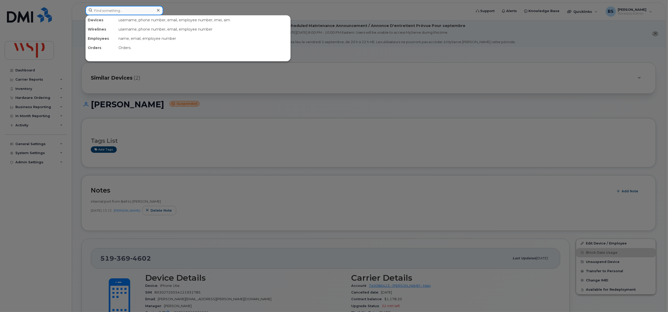
drag, startPoint x: 107, startPoint y: 9, endPoint x: 121, endPoint y: 11, distance: 13.9
click at [106, 9] on input at bounding box center [124, 10] width 78 height 9
paste input "[PERSON_NAME]"
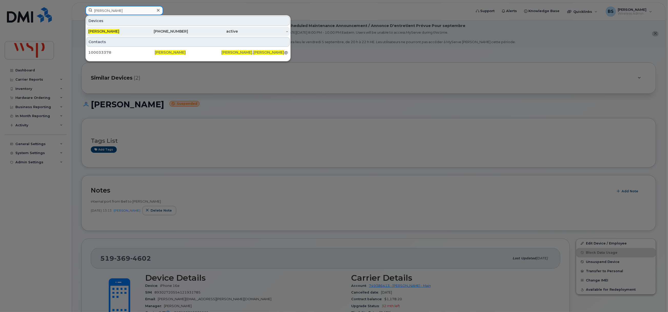
type input "[PERSON_NAME]"
click at [102, 28] on div "[PERSON_NAME]" at bounding box center [113, 31] width 50 height 9
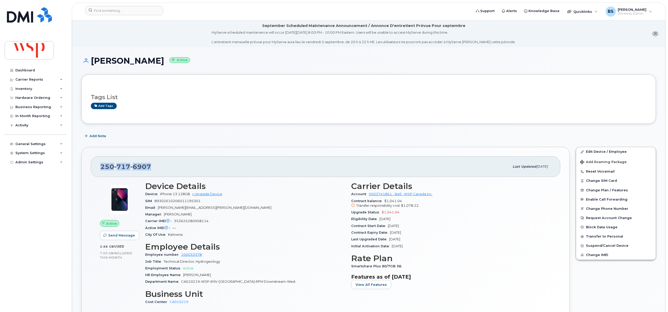
drag, startPoint x: 126, startPoint y: 166, endPoint x: 180, endPoint y: 112, distance: 76.8
click at [98, 167] on div "[PHONE_NUMBER] Last updated [DATE]" at bounding box center [326, 166] width 470 height 21
drag, startPoint x: 122, startPoint y: 65, endPoint x: 116, endPoint y: 67, distance: 6.1
click at [89, 67] on div "[PERSON_NAME] Active" at bounding box center [368, 65] width 575 height 18
copy h1 "[PERSON_NAME]"
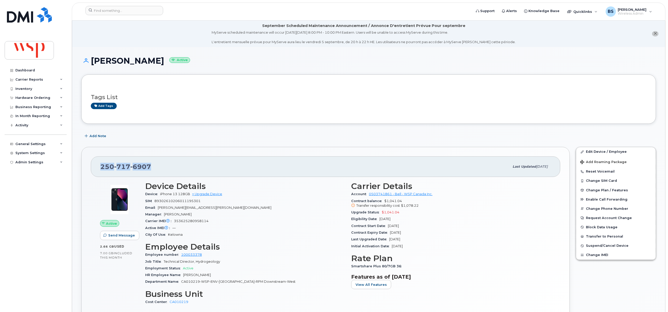
drag, startPoint x: 100, startPoint y: 162, endPoint x: 87, endPoint y: 162, distance: 13.6
click at [87, 163] on div "[PHONE_NUMBER] Last updated [DATE] Active Send Message 2.66 GB  used 7.00 GB  i…" at bounding box center [325, 244] width 489 height 195
copy span "[PHONE_NUMBER]"
